Goal: Information Seeking & Learning: Learn about a topic

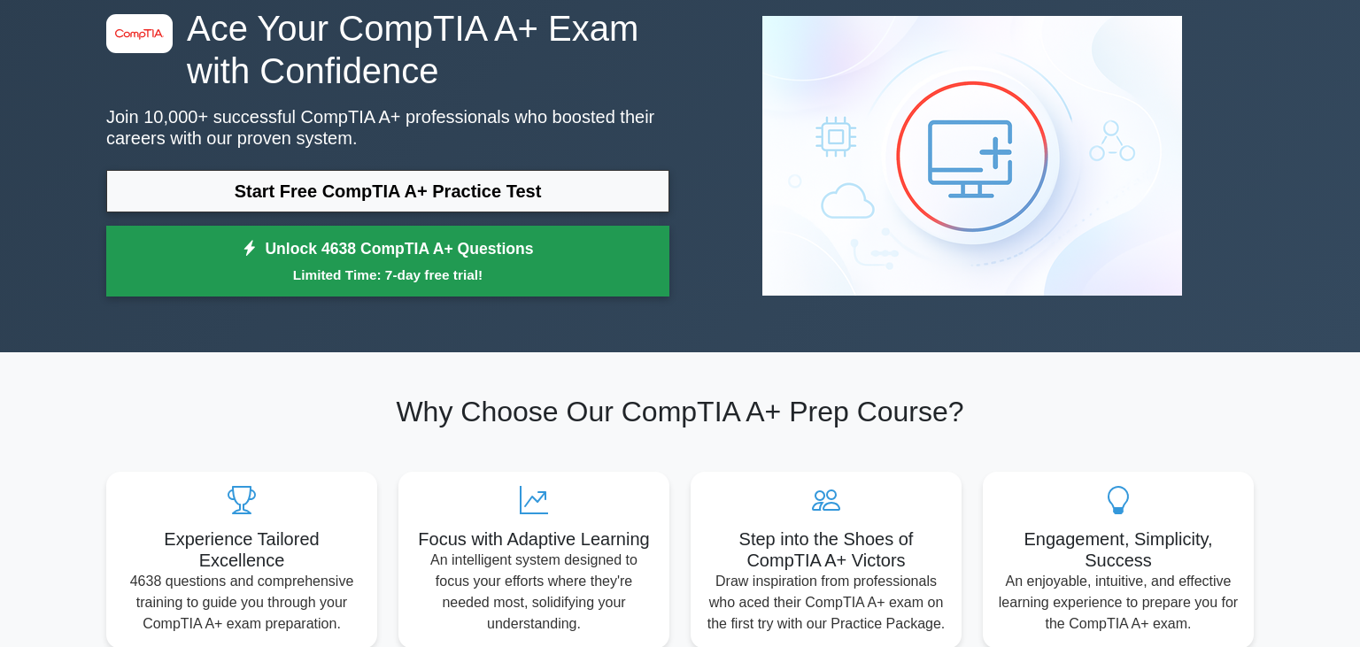
scroll to position [93, 0]
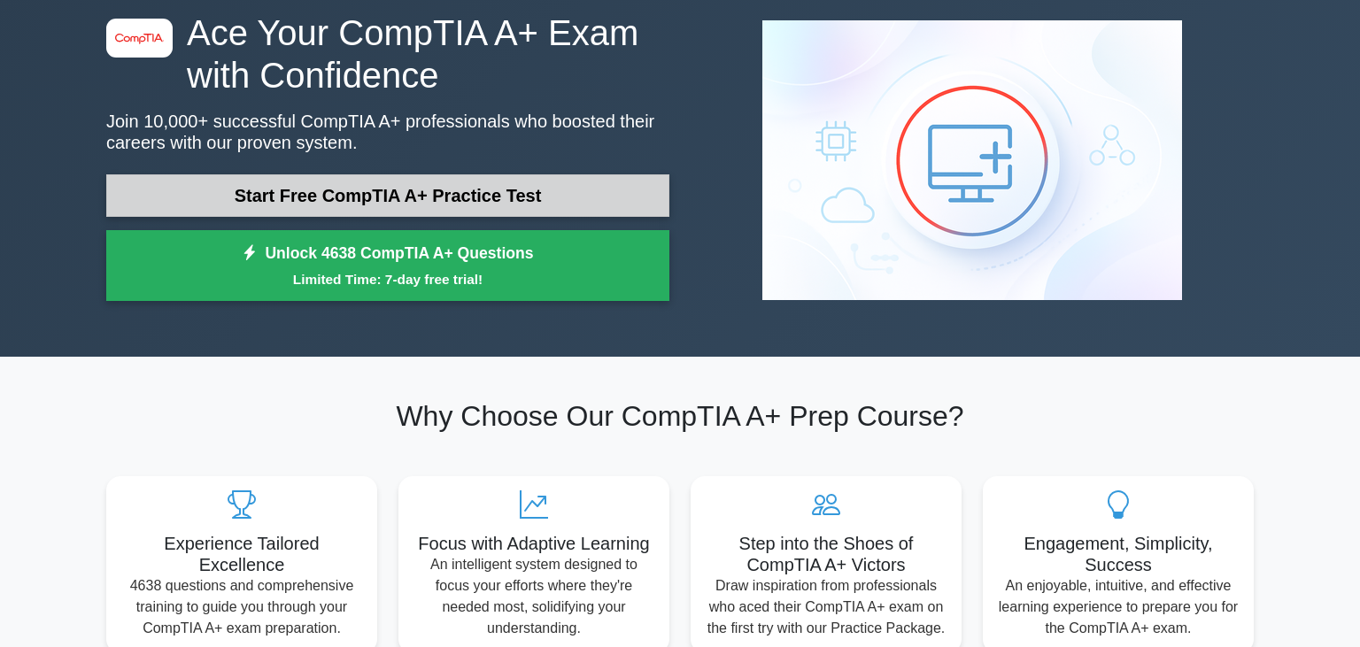
click at [430, 194] on link "Start Free CompTIA A+ Practice Test" at bounding box center [387, 195] width 563 height 43
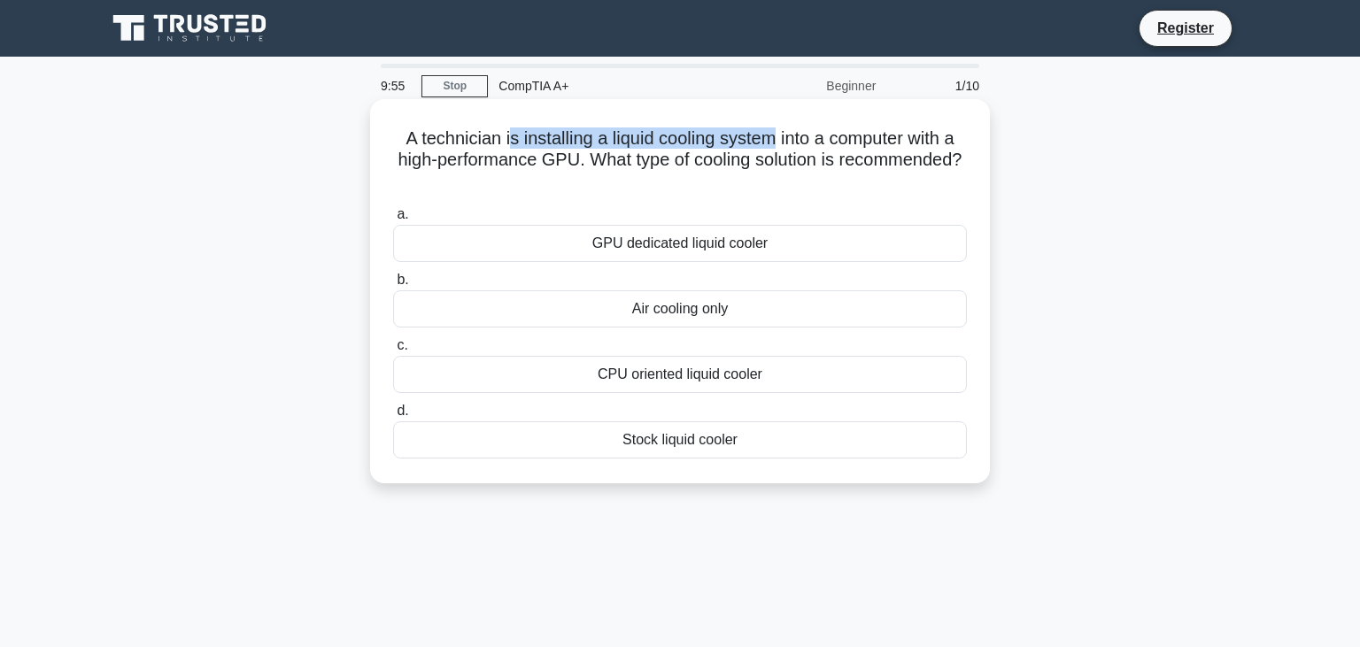
drag, startPoint x: 510, startPoint y: 138, endPoint x: 777, endPoint y: 136, distance: 266.6
click at [777, 136] on h5 "A technician is installing a liquid cooling system into a computer with a high-…" at bounding box center [679, 161] width 577 height 66
click at [525, 158] on h5 "A technician is installing a liquid cooling system into a computer with a high-…" at bounding box center [679, 161] width 577 height 66
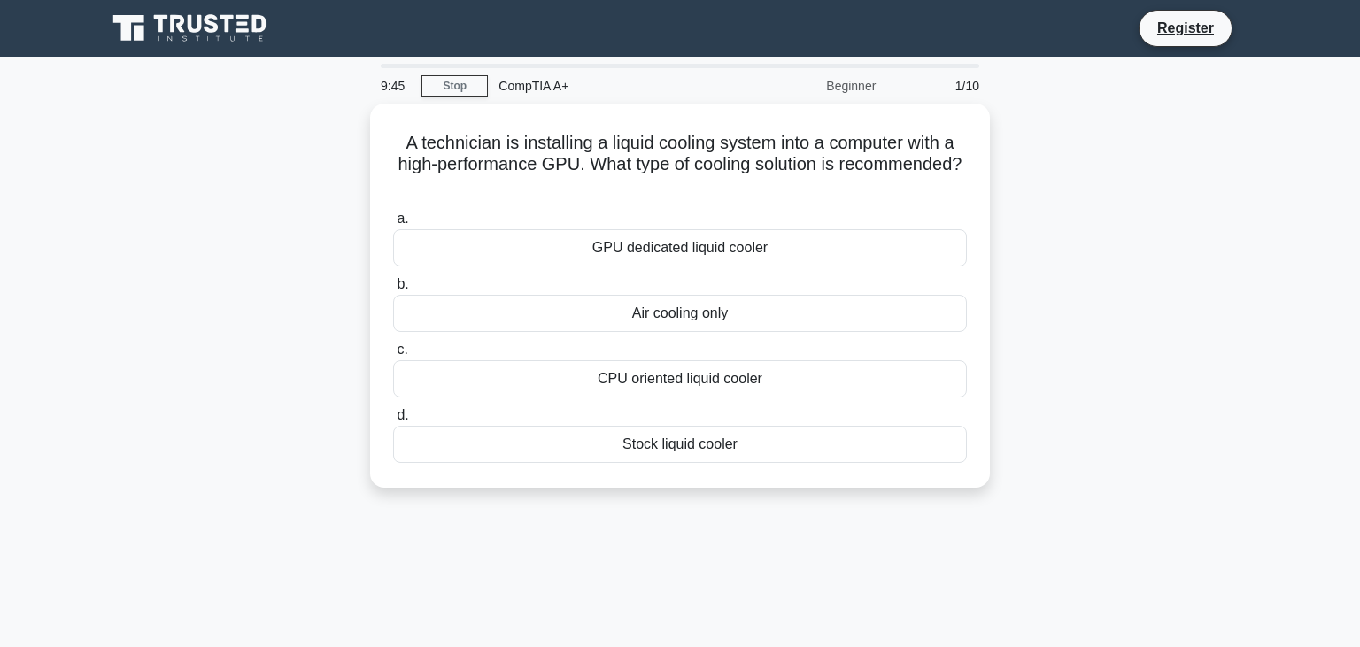
click at [1053, 291] on div "A technician is installing a liquid cooling system into a computer with a high-…" at bounding box center [680, 307] width 1169 height 406
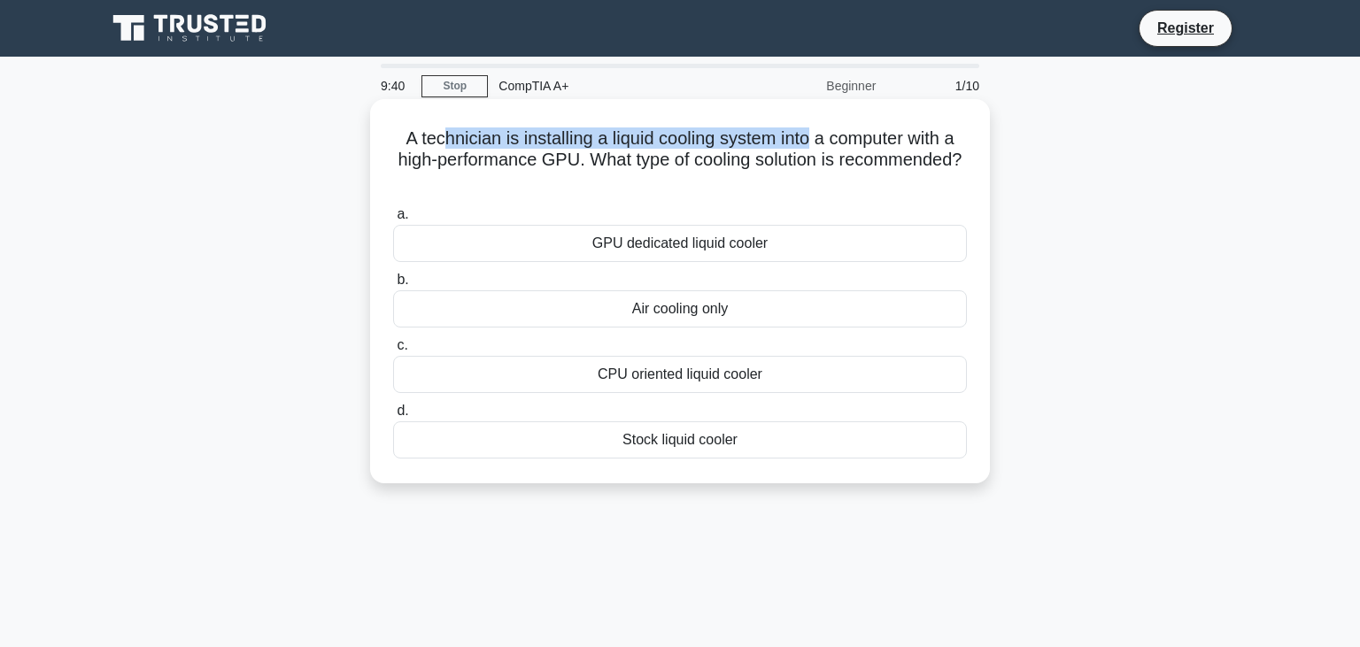
drag, startPoint x: 439, startPoint y: 140, endPoint x: 806, endPoint y: 142, distance: 366.7
click at [806, 142] on h5 "A technician is installing a liquid cooling system into a computer with a high-…" at bounding box center [679, 161] width 577 height 66
drag, startPoint x: 608, startPoint y: 162, endPoint x: 693, endPoint y: 170, distance: 86.3
click at [693, 170] on h5 "A technician is installing a liquid cooling system into a computer with a high-…" at bounding box center [679, 161] width 577 height 66
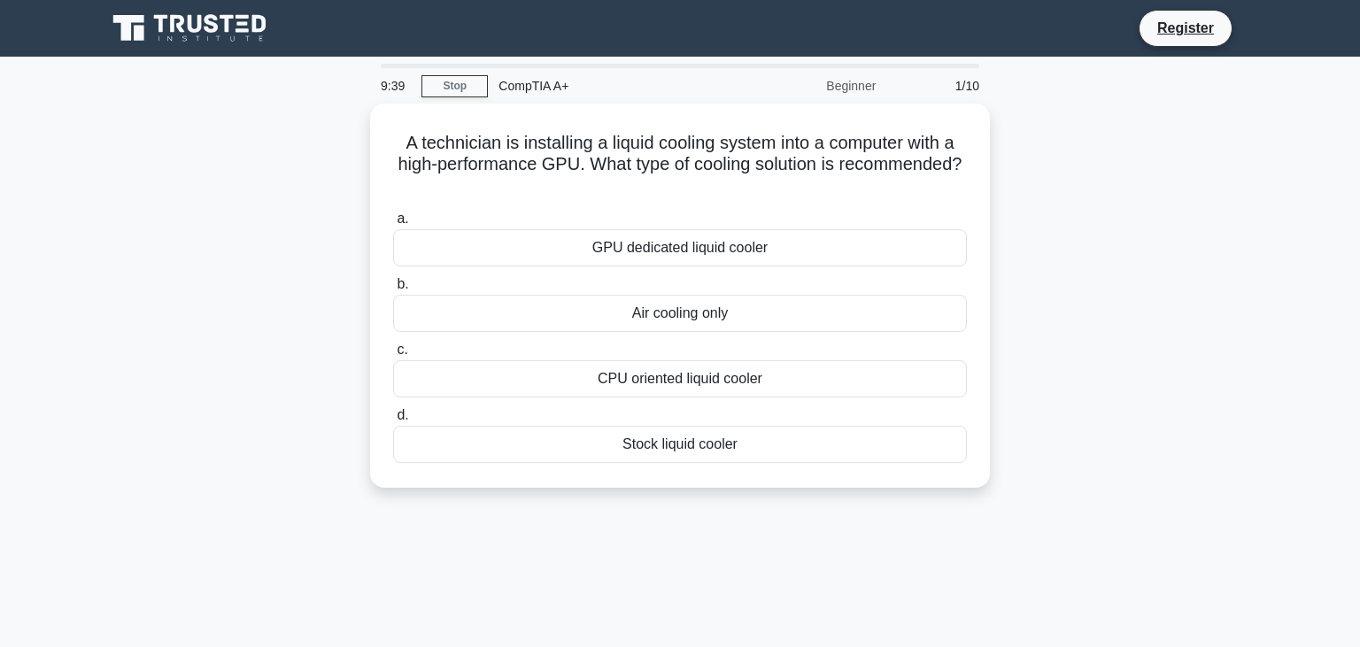
click at [1112, 226] on div "A technician is installing a liquid cooling system into a computer with a high-…" at bounding box center [680, 307] width 1169 height 406
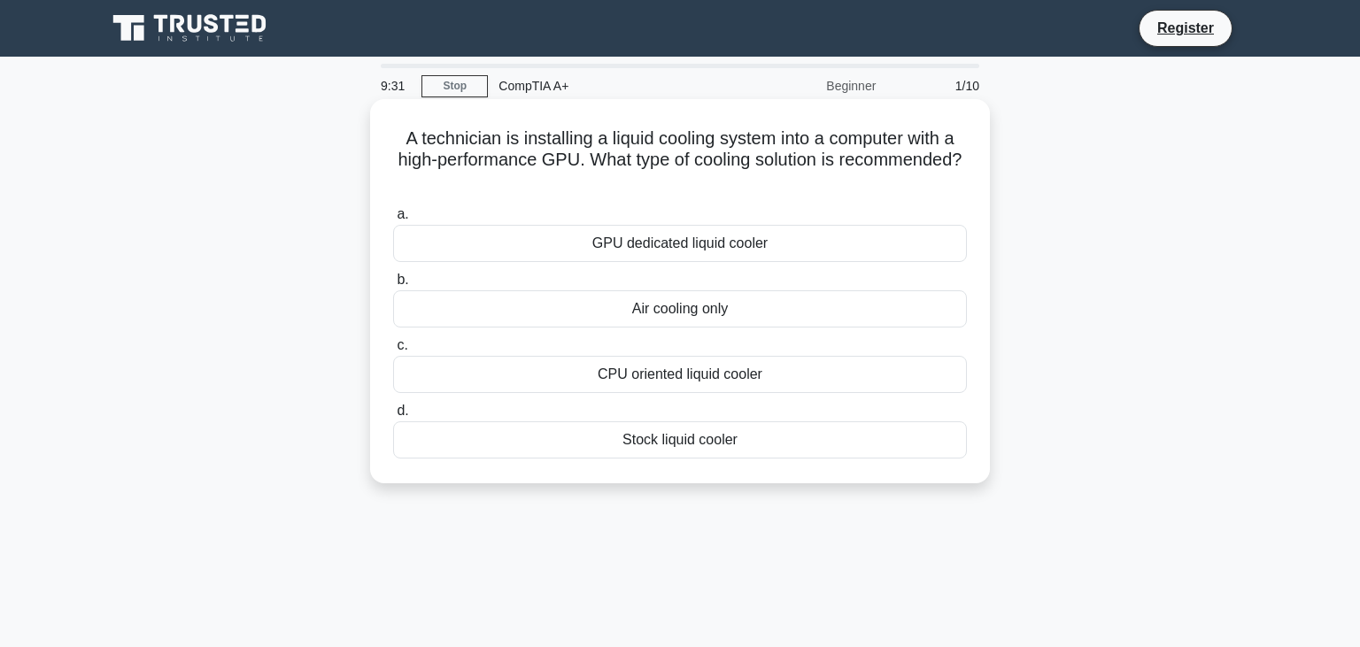
click at [688, 241] on div "GPU dedicated liquid cooler" at bounding box center [680, 243] width 574 height 37
click at [393, 221] on input "a. GPU dedicated liquid cooler" at bounding box center [393, 215] width 0 height 12
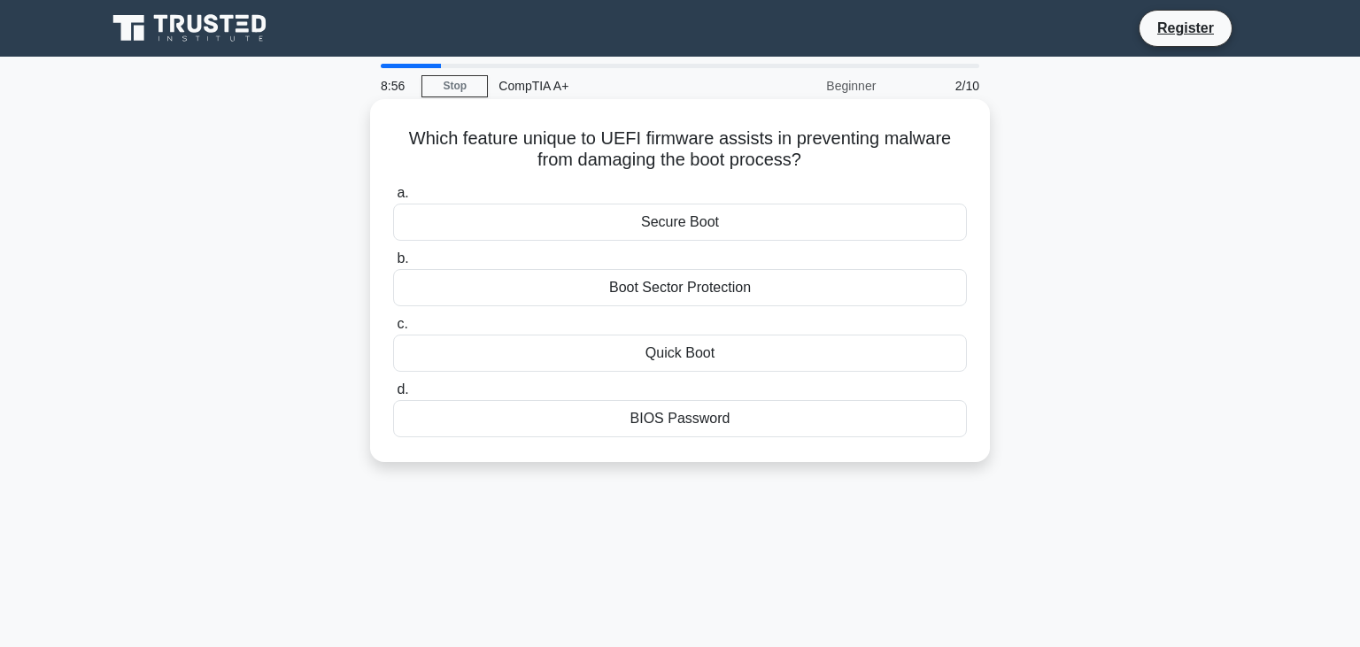
click at [682, 294] on div "Boot Sector Protection" at bounding box center [680, 287] width 574 height 37
click at [393, 265] on input "b. Boot Sector Protection" at bounding box center [393, 259] width 0 height 12
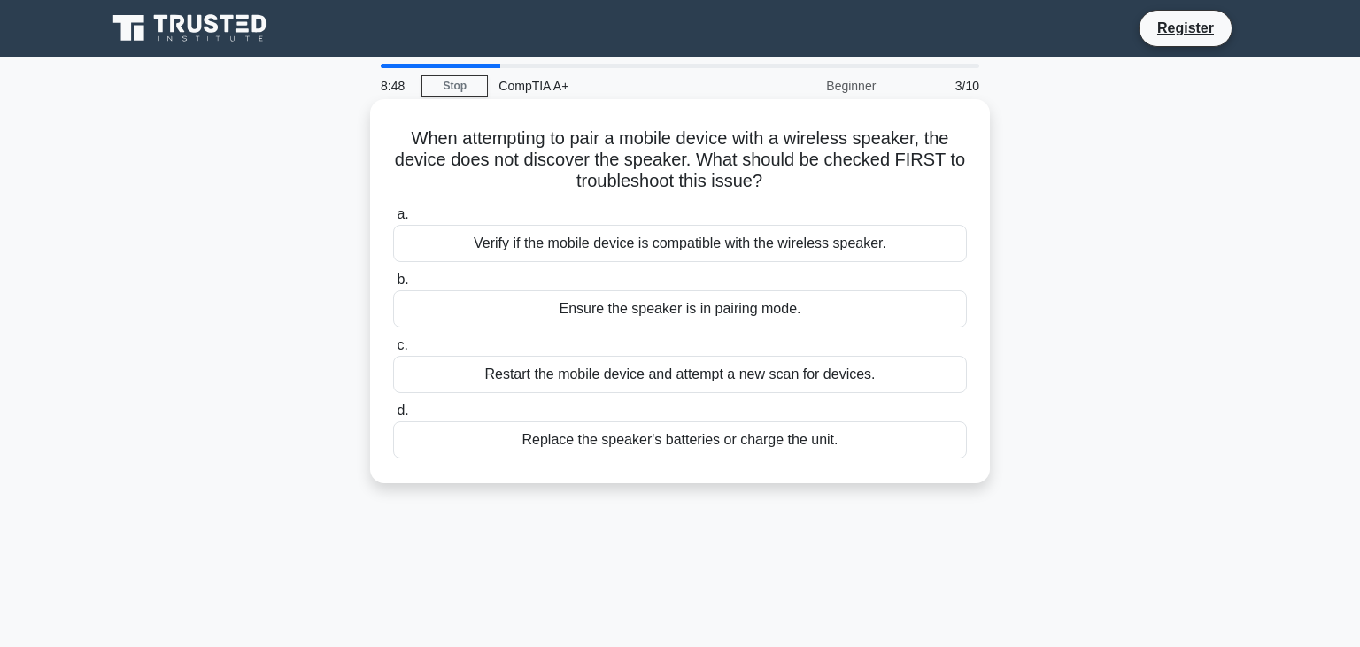
click at [690, 243] on div "Verify if the mobile device is compatible with the wireless speaker." at bounding box center [680, 243] width 574 height 37
click at [393, 221] on input "a. Verify if the mobile device is compatible with the wireless speaker." at bounding box center [393, 215] width 0 height 12
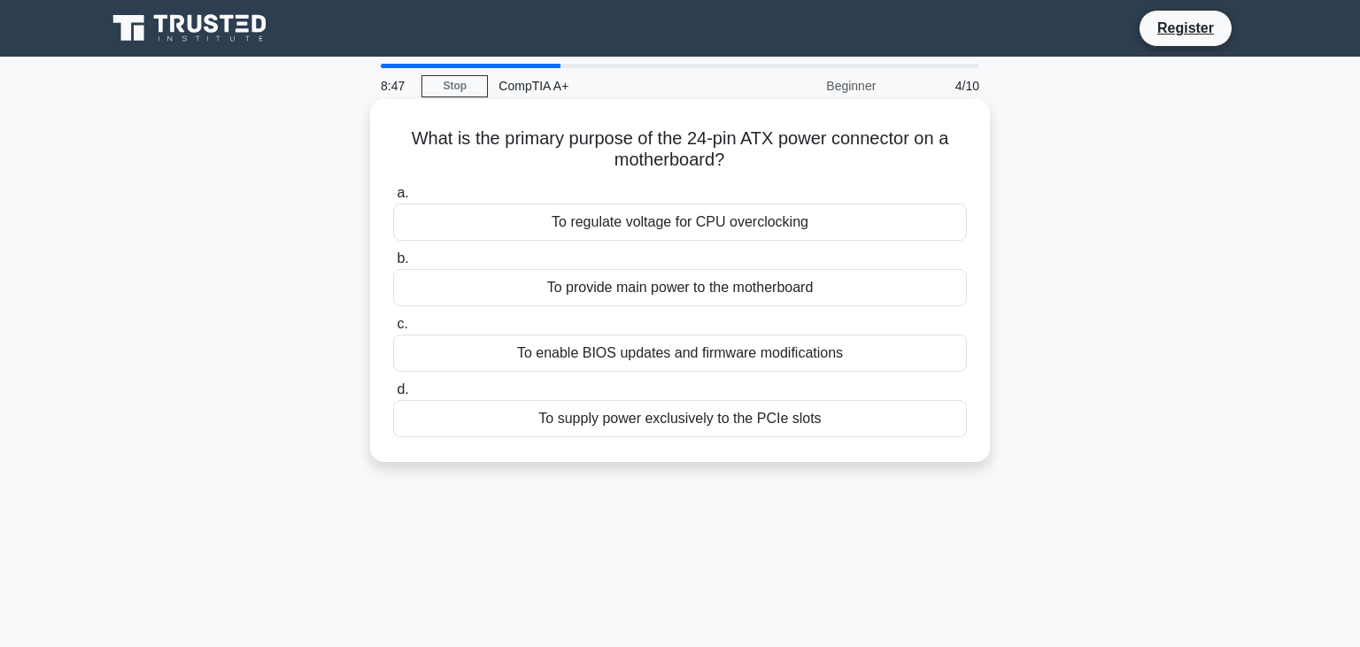
click at [665, 291] on div "To provide main power to the motherboard" at bounding box center [680, 287] width 574 height 37
click at [393, 265] on input "b. To provide main power to the motherboard" at bounding box center [393, 259] width 0 height 12
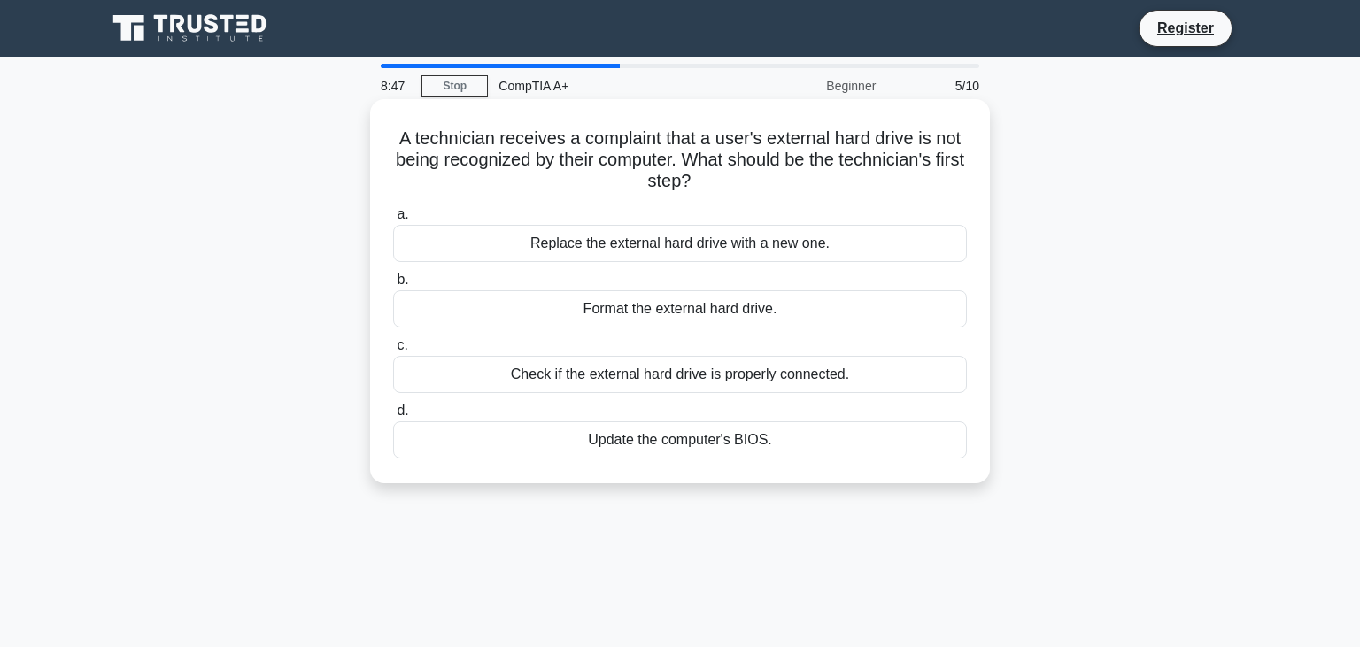
click at [678, 254] on div "Replace the external hard drive with a new one." at bounding box center [680, 243] width 574 height 37
click at [393, 221] on input "a. Replace the external hard drive with a new one." at bounding box center [393, 215] width 0 height 12
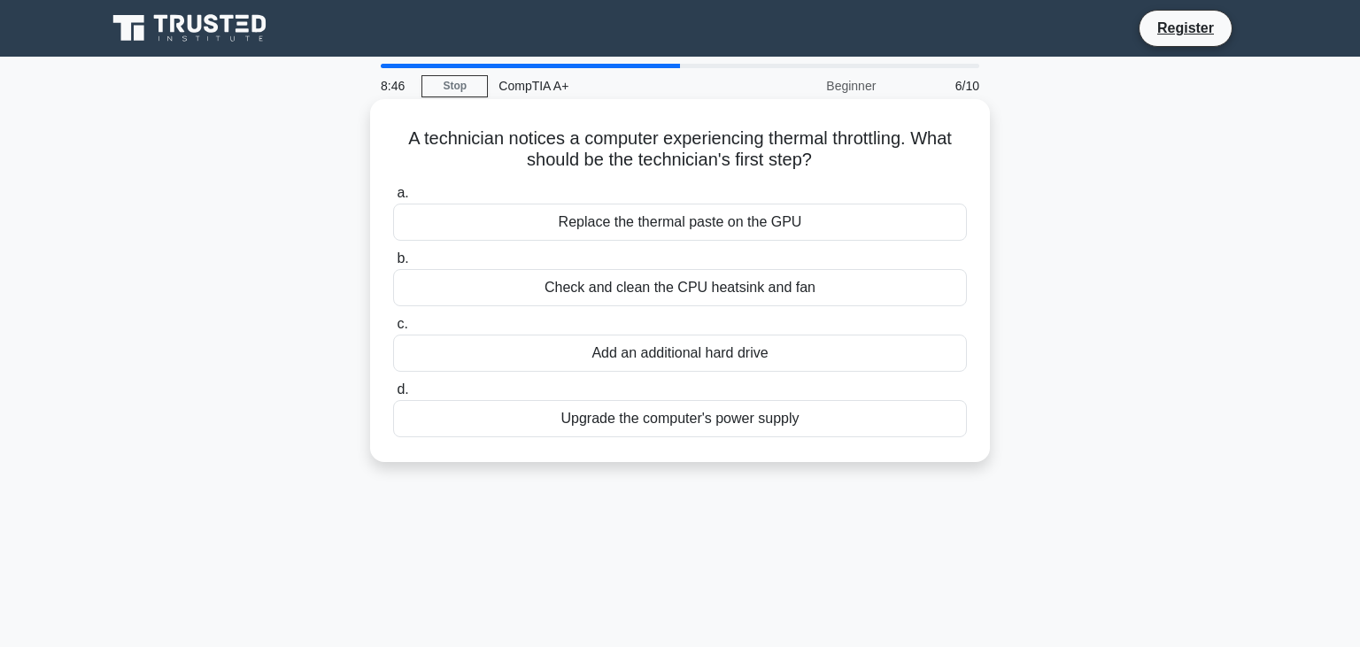
click at [662, 295] on div "Check and clean the CPU heatsink and fan" at bounding box center [680, 287] width 574 height 37
click at [393, 265] on input "b. Check and clean the CPU heatsink and fan" at bounding box center [393, 259] width 0 height 12
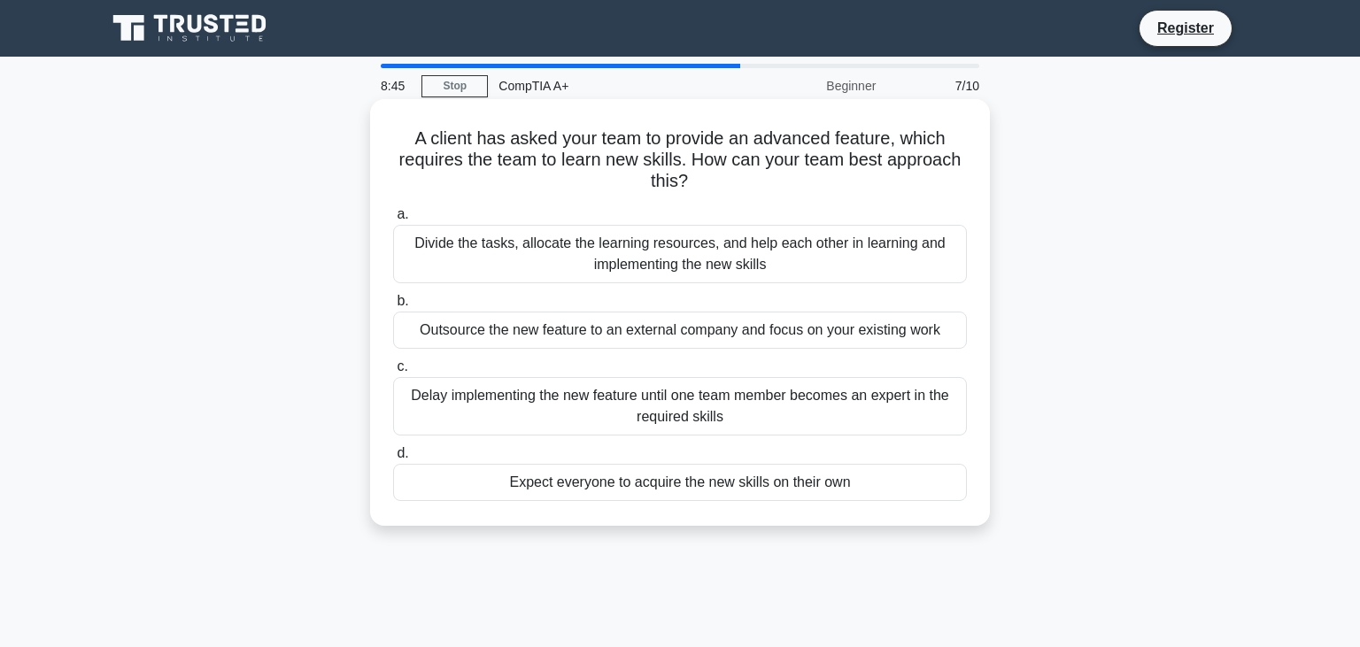
click at [652, 345] on div "Outsource the new feature to an external company and focus on your existing work" at bounding box center [680, 330] width 574 height 37
click at [393, 307] on input "b. Outsource the new feature to an external company and focus on your existing …" at bounding box center [393, 302] width 0 height 12
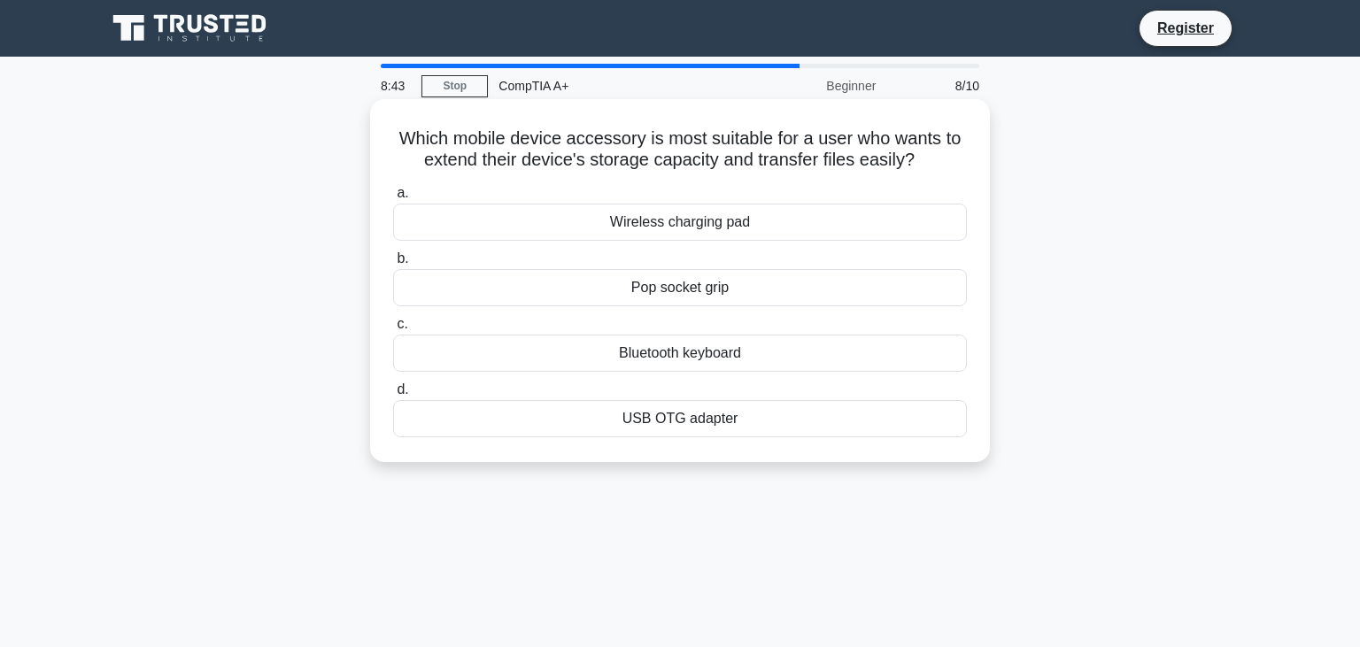
click at [664, 423] on div "USB OTG adapter" at bounding box center [680, 418] width 574 height 37
click at [393, 396] on input "d. USB OTG adapter" at bounding box center [393, 390] width 0 height 12
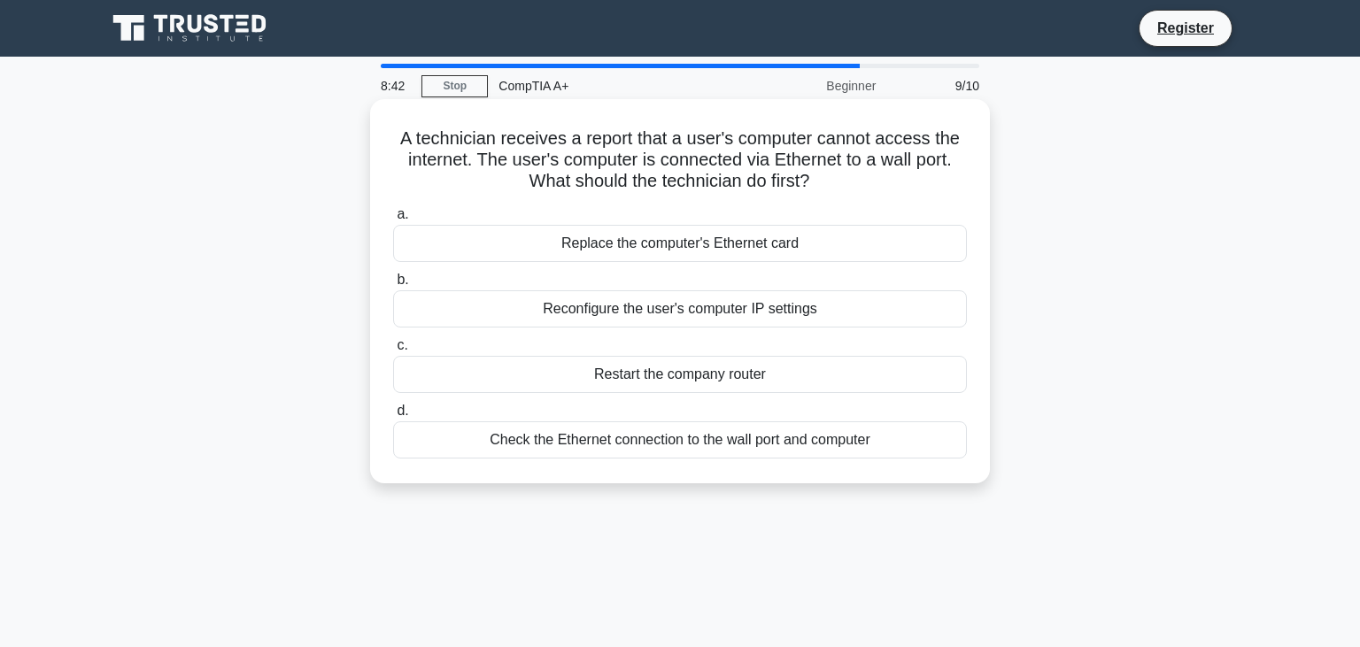
click at [679, 313] on div "Reconfigure the user's computer IP settings" at bounding box center [680, 309] width 574 height 37
click at [393, 286] on input "b. Reconfigure the user's computer IP settings" at bounding box center [393, 281] width 0 height 12
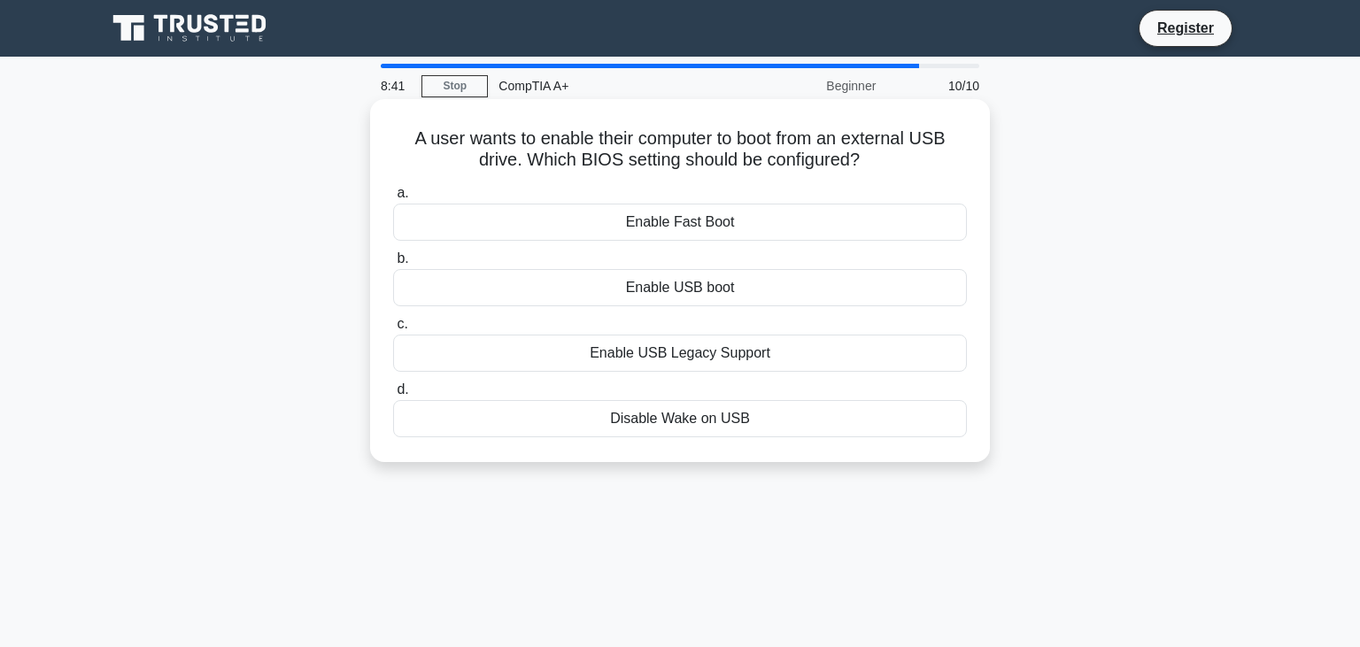
click at [683, 330] on label "c. Enable USB Legacy Support" at bounding box center [680, 343] width 574 height 58
click at [393, 330] on input "c. Enable USB Legacy Support" at bounding box center [393, 325] width 0 height 12
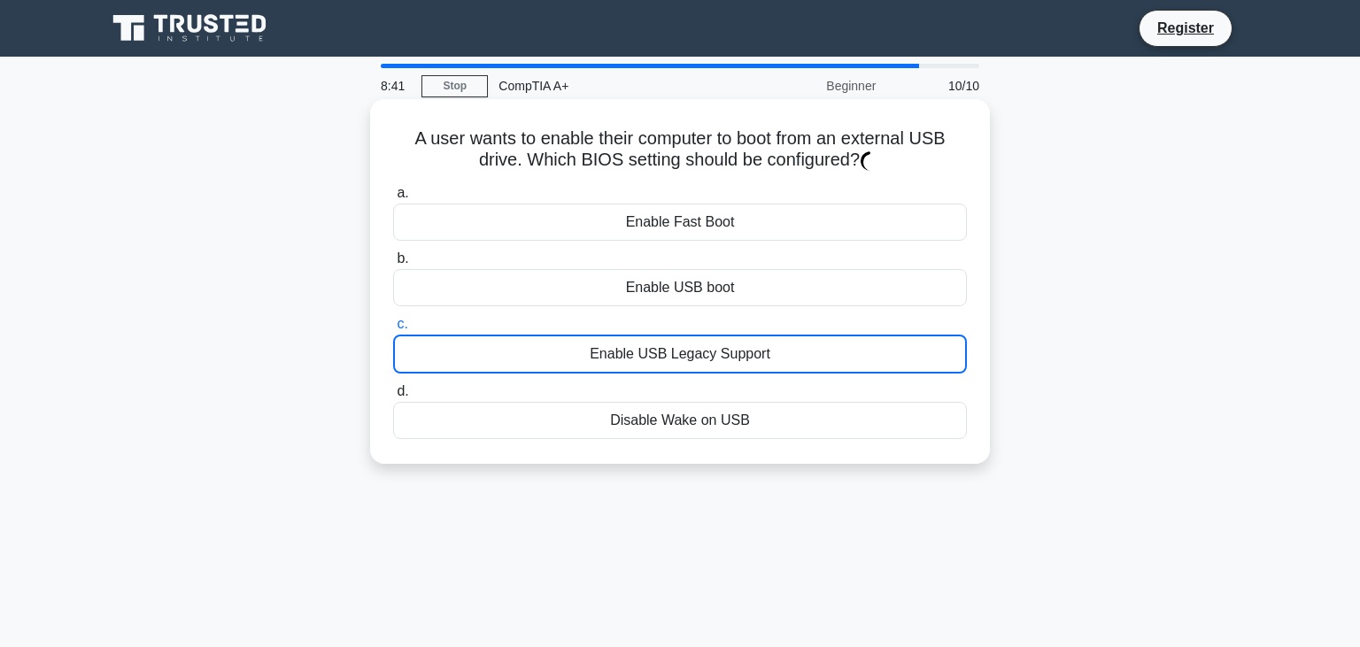
click at [671, 355] on div "Enable USB Legacy Support" at bounding box center [680, 354] width 574 height 39
click at [393, 330] on input "c. Enable USB Legacy Support" at bounding box center [393, 325] width 0 height 12
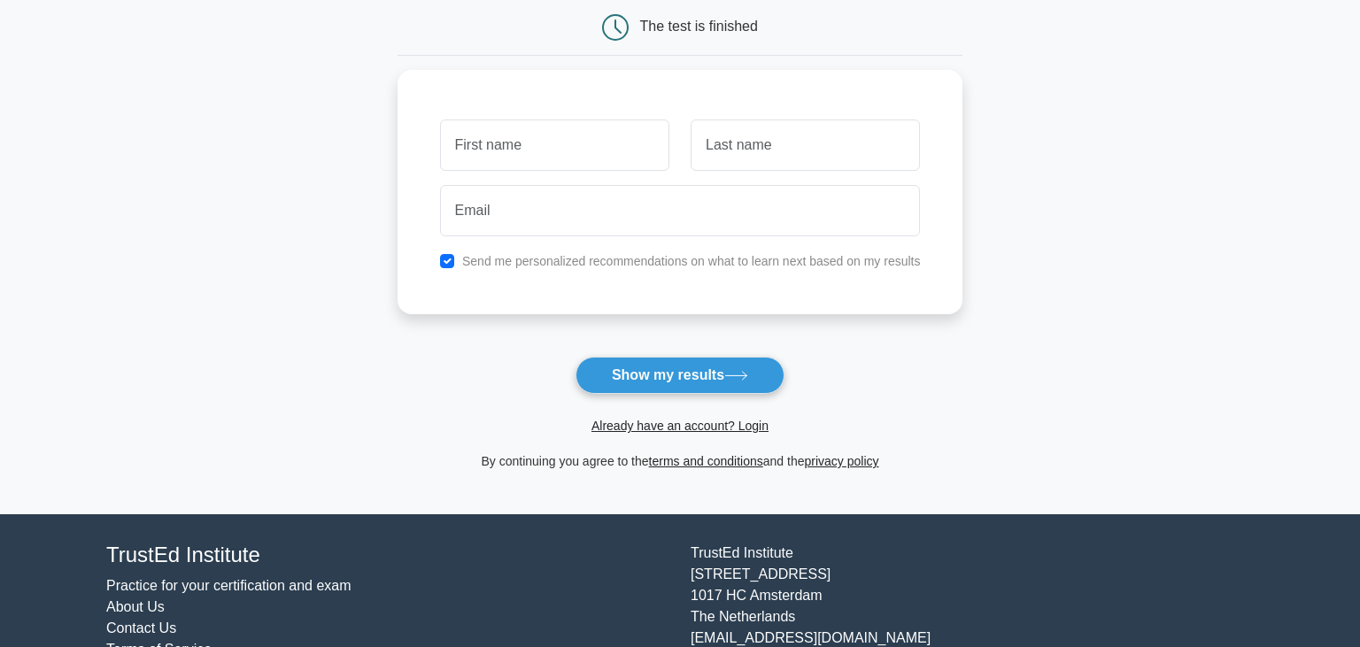
scroll to position [148, 0]
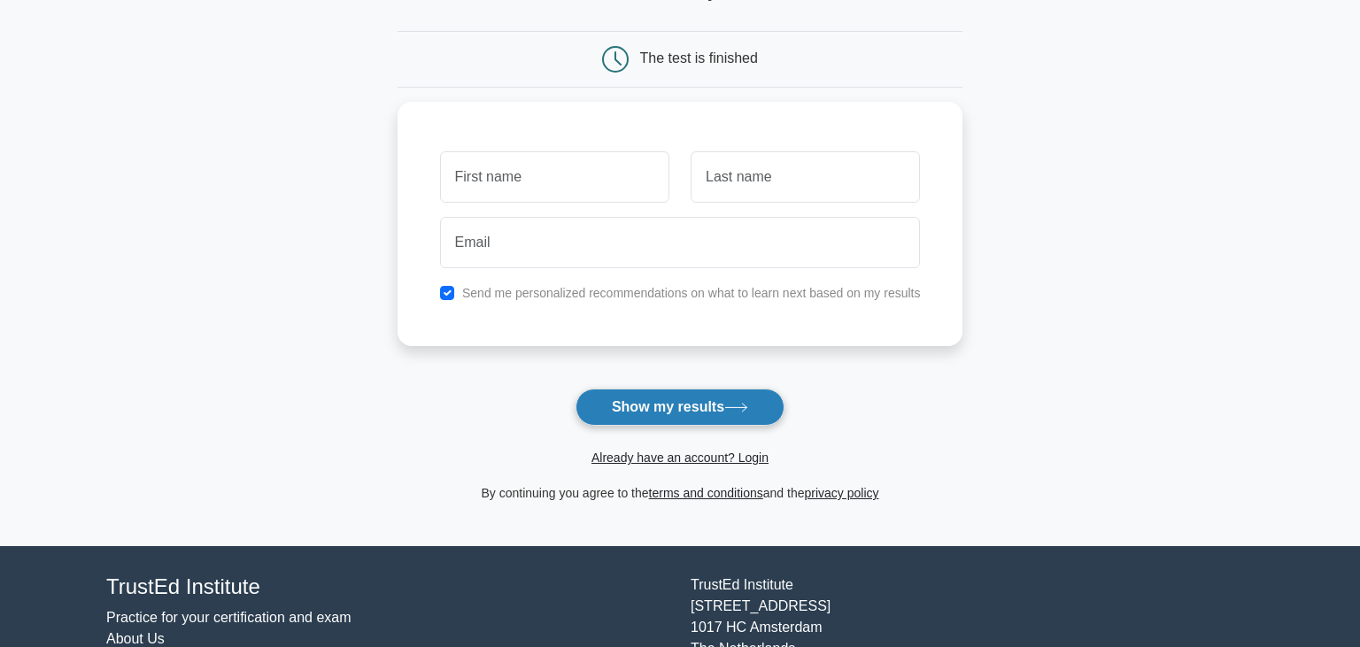
click at [717, 390] on button "Show my results" at bounding box center [680, 407] width 209 height 37
